Goal: Check status

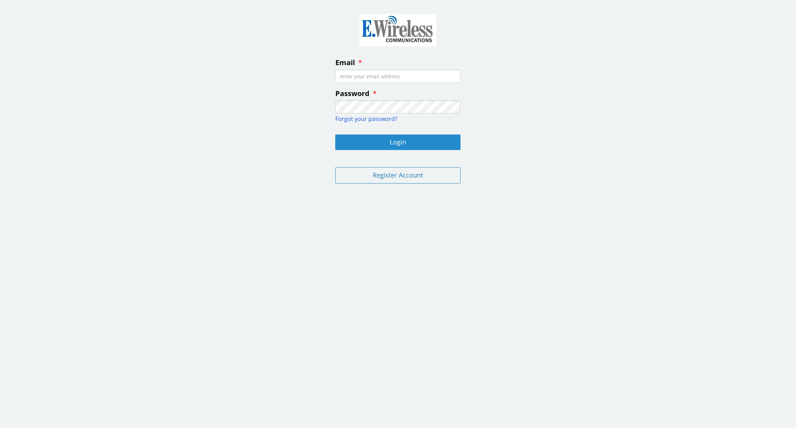
type input "[EMAIL_ADDRESS][DOMAIN_NAME]"
click at [394, 140] on button "Login" at bounding box center [397, 143] width 125 height 16
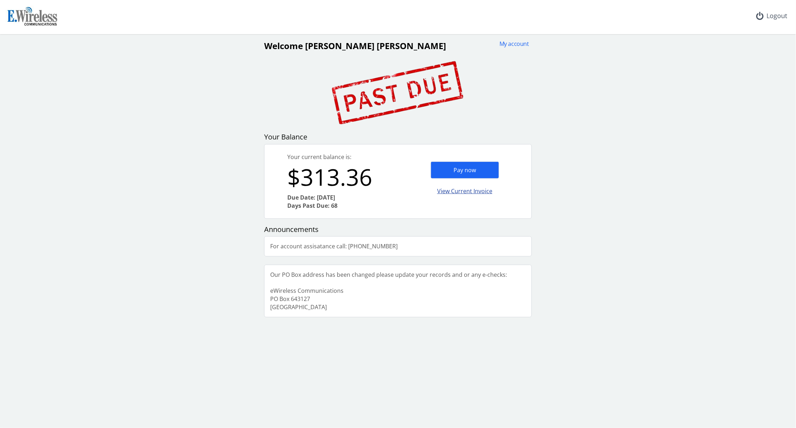
click at [459, 193] on div "View Current Invoice" at bounding box center [465, 191] width 68 height 17
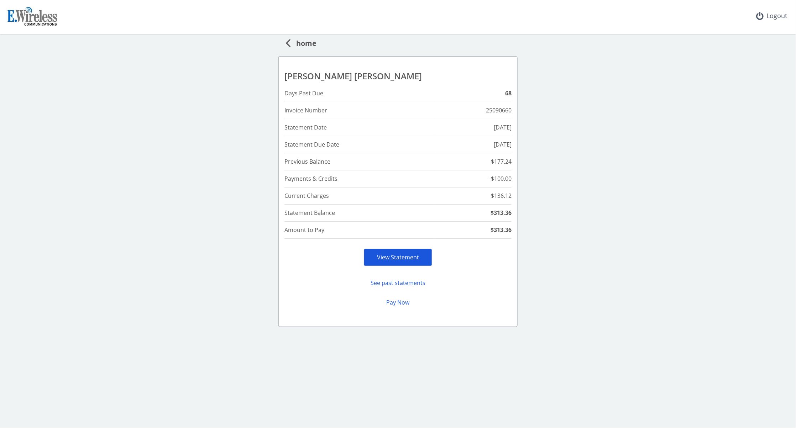
click at [374, 253] on div "View Statement" at bounding box center [398, 257] width 68 height 17
click at [403, 259] on link "View Statement" at bounding box center [398, 257] width 42 height 8
